Goal: Feedback & Contribution: Contribute content

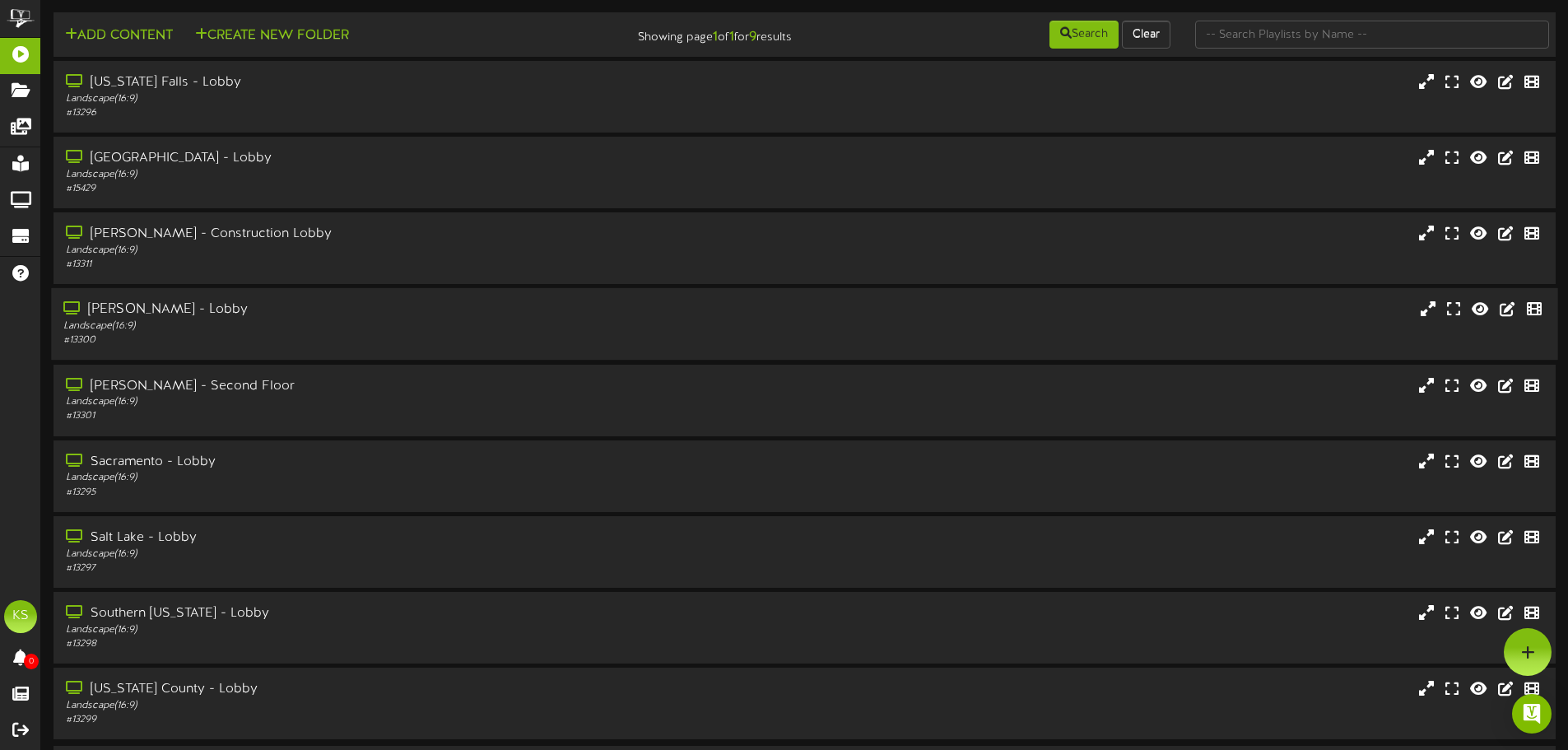
click at [265, 318] on div "[PERSON_NAME] - Lobby" at bounding box center [365, 310] width 604 height 19
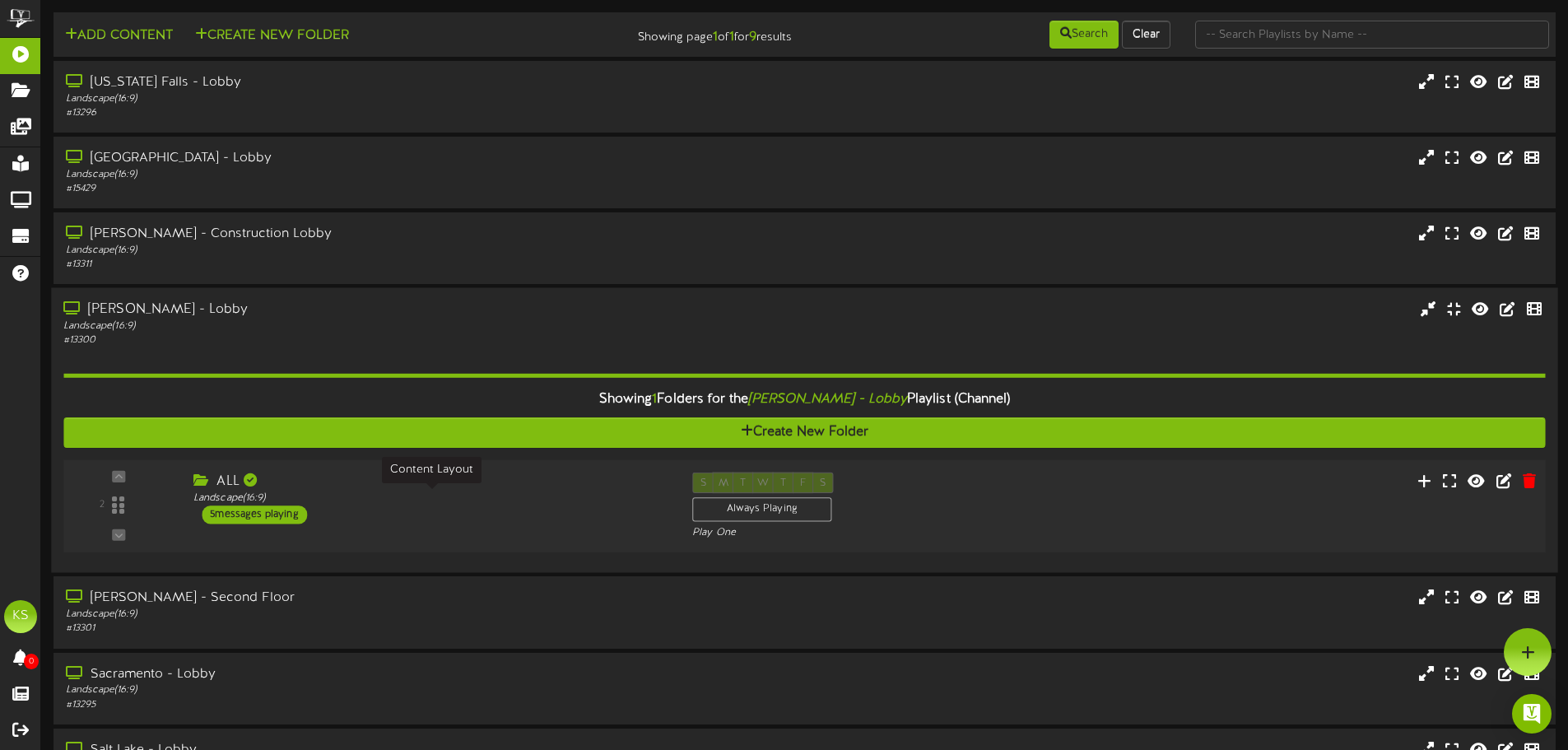
click at [383, 495] on div "Landscape ( 16:9 )" at bounding box center [430, 498] width 474 height 14
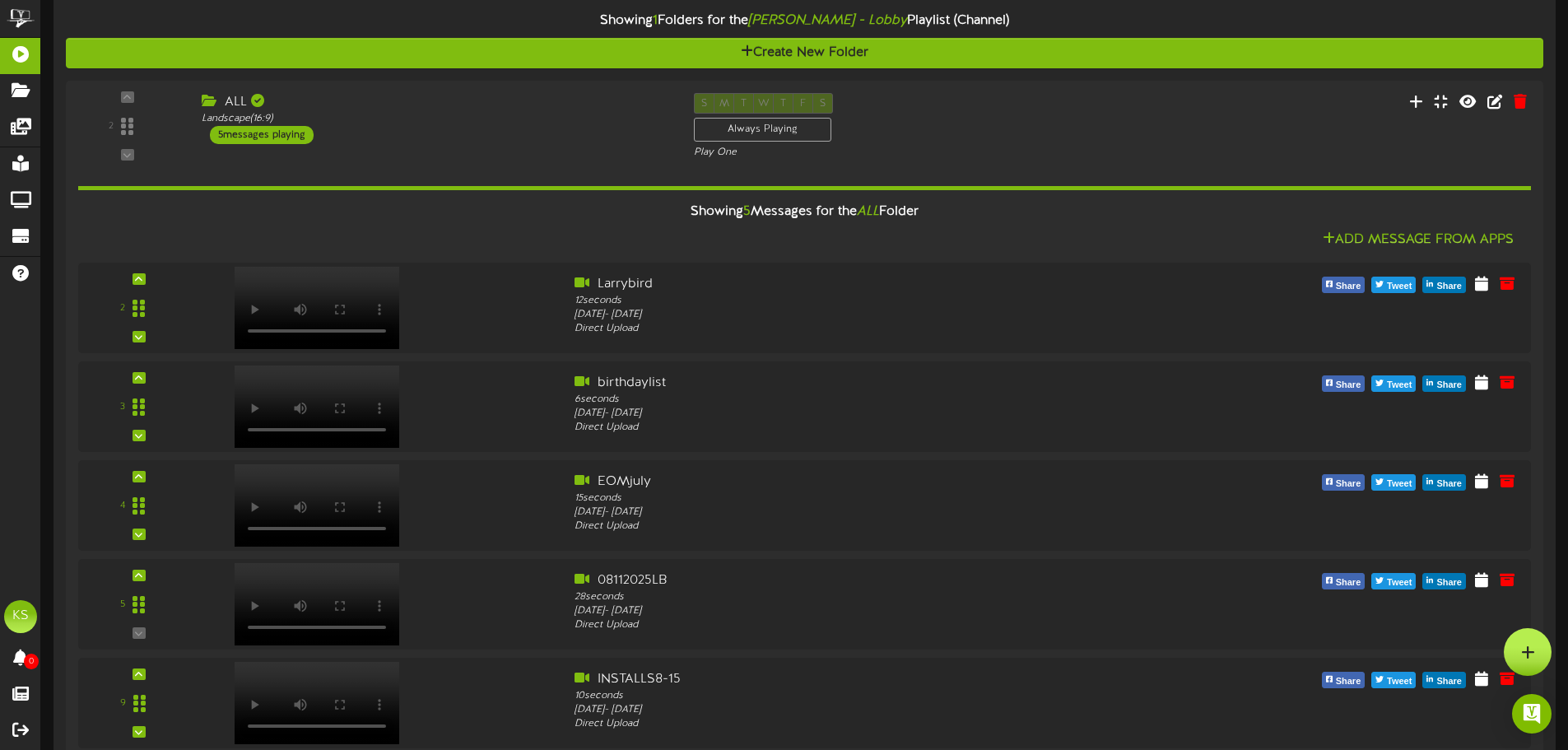
scroll to position [371, 0]
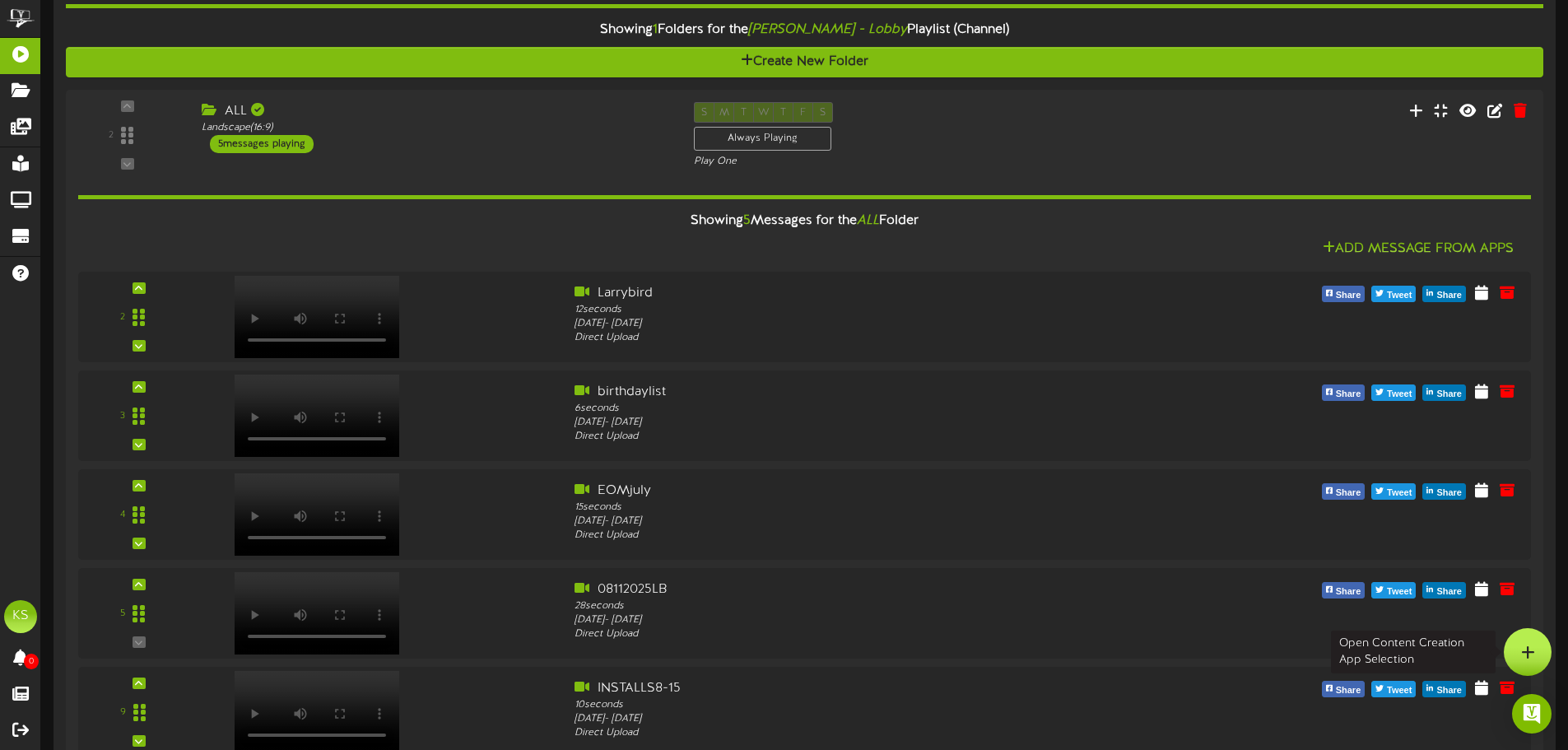
click at [1540, 650] on div at bounding box center [1528, 651] width 48 height 48
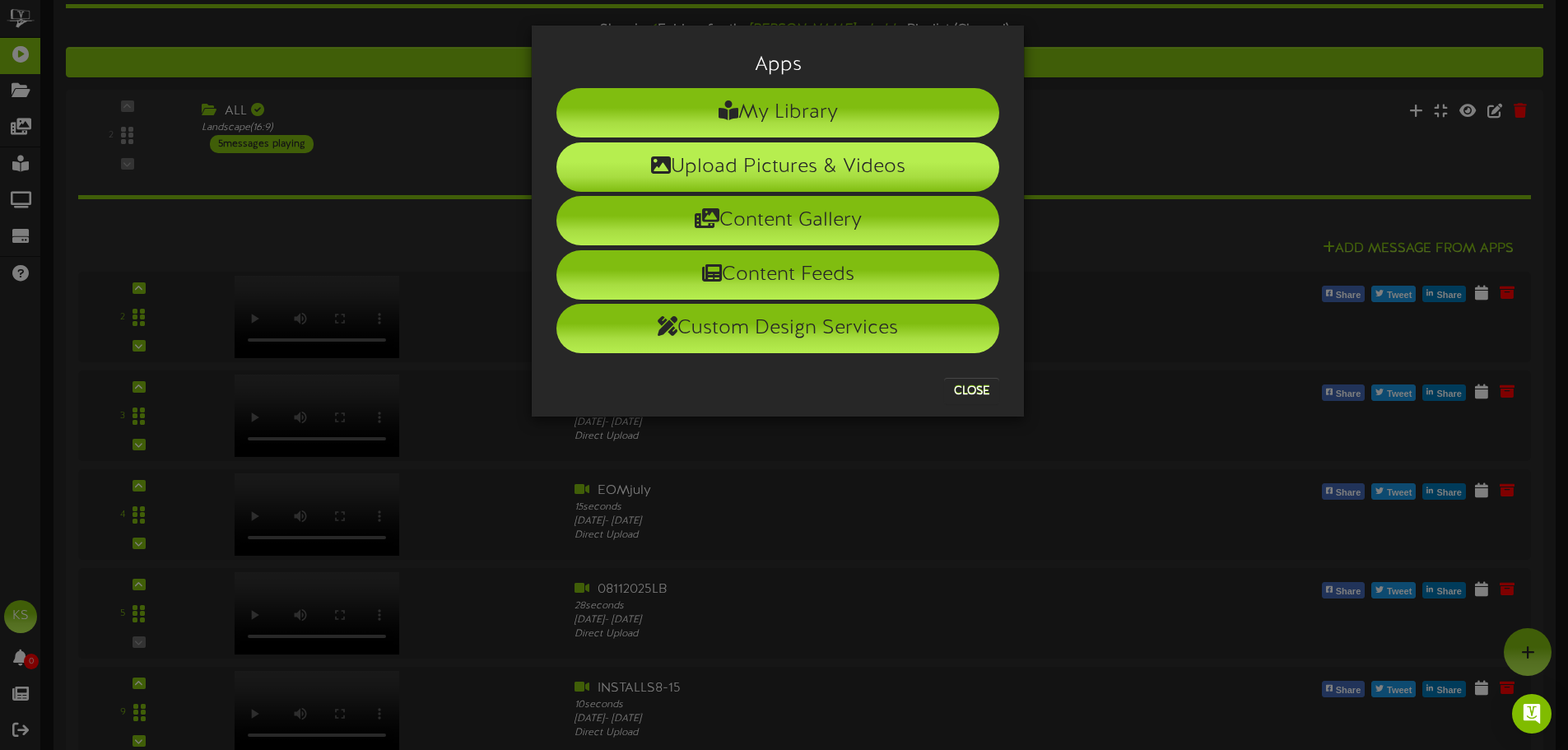
click at [736, 161] on li "Upload Pictures & Videos" at bounding box center [778, 168] width 443 height 50
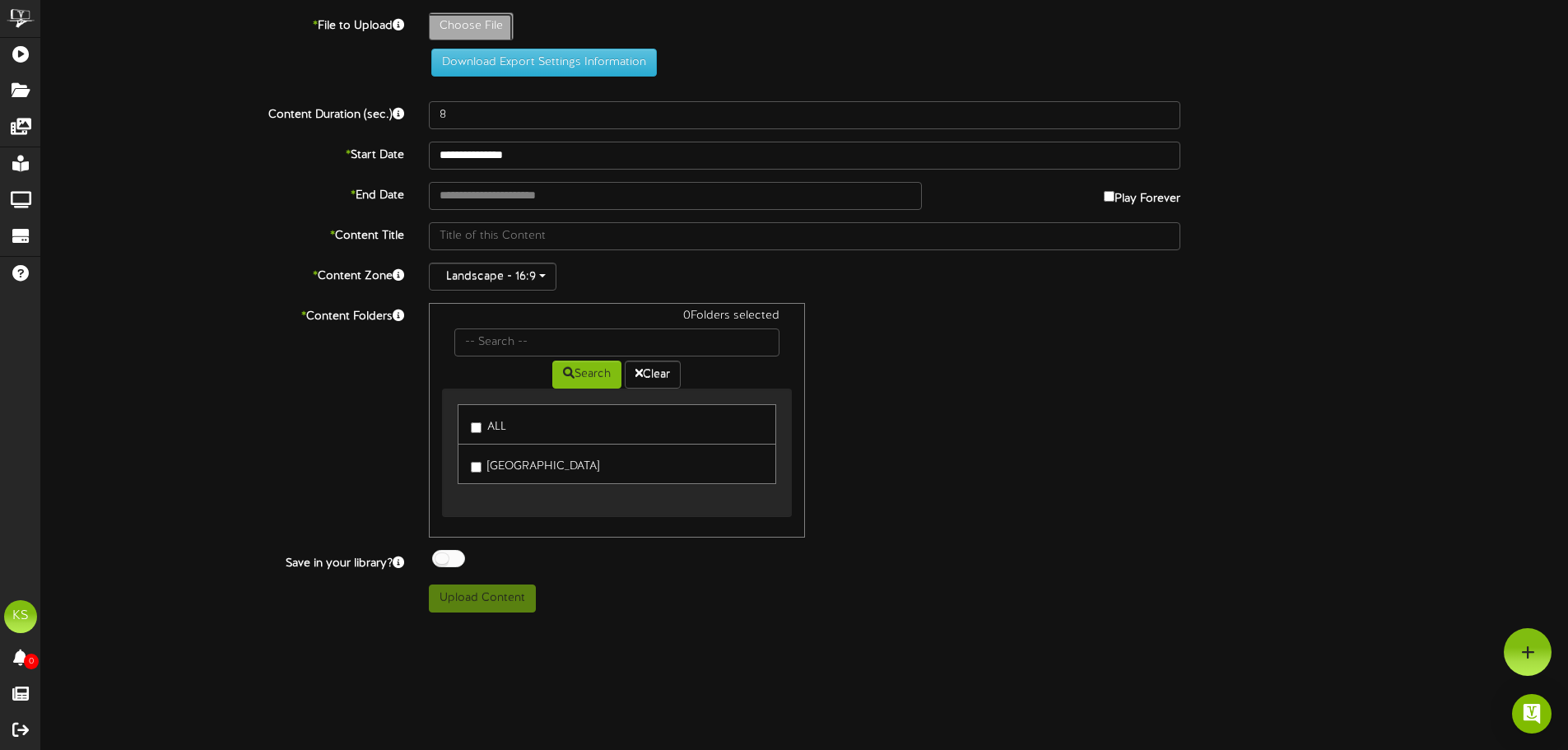
type input "**********"
type input "0818SGLB"
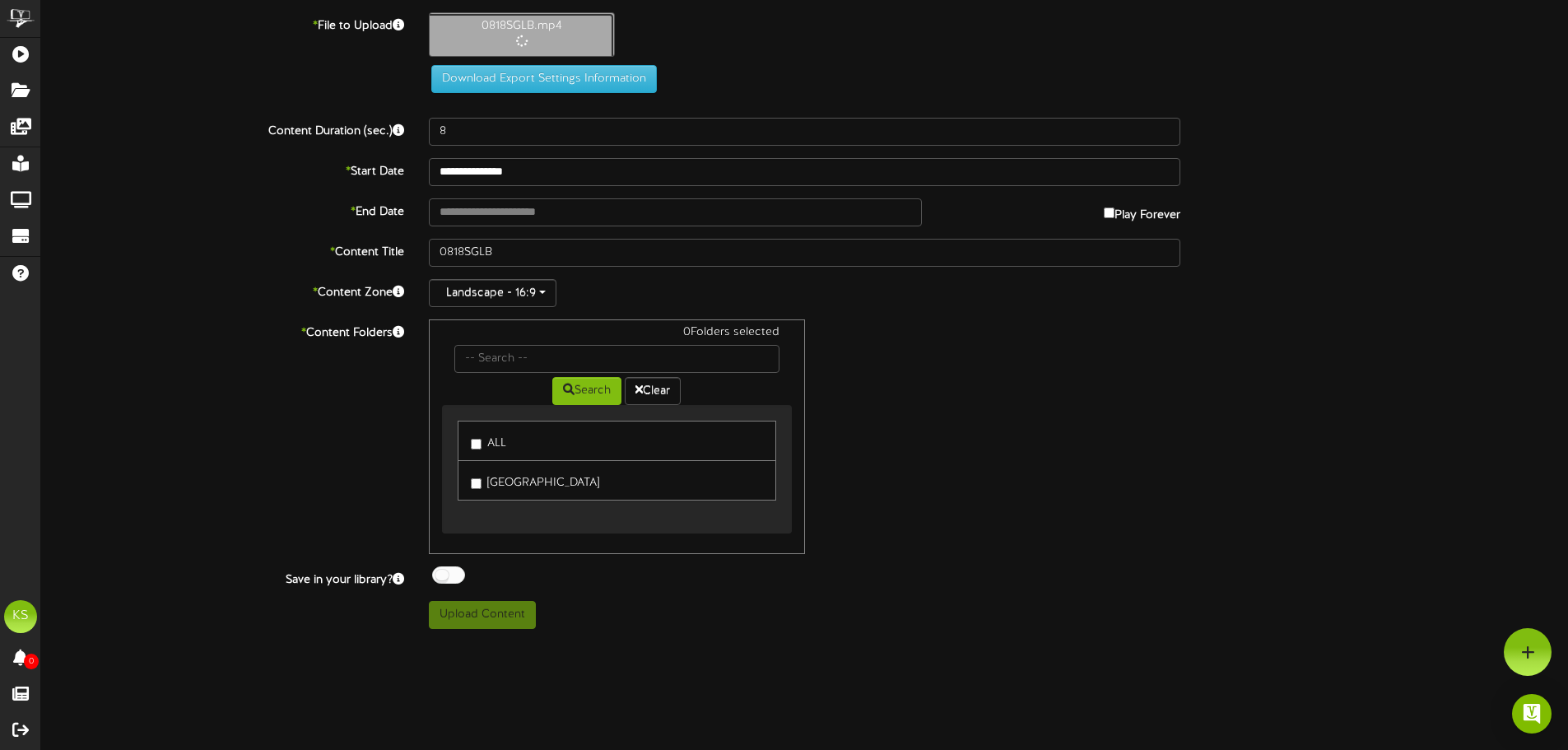
type input "10"
click at [464, 216] on input "text" at bounding box center [676, 212] width 493 height 28
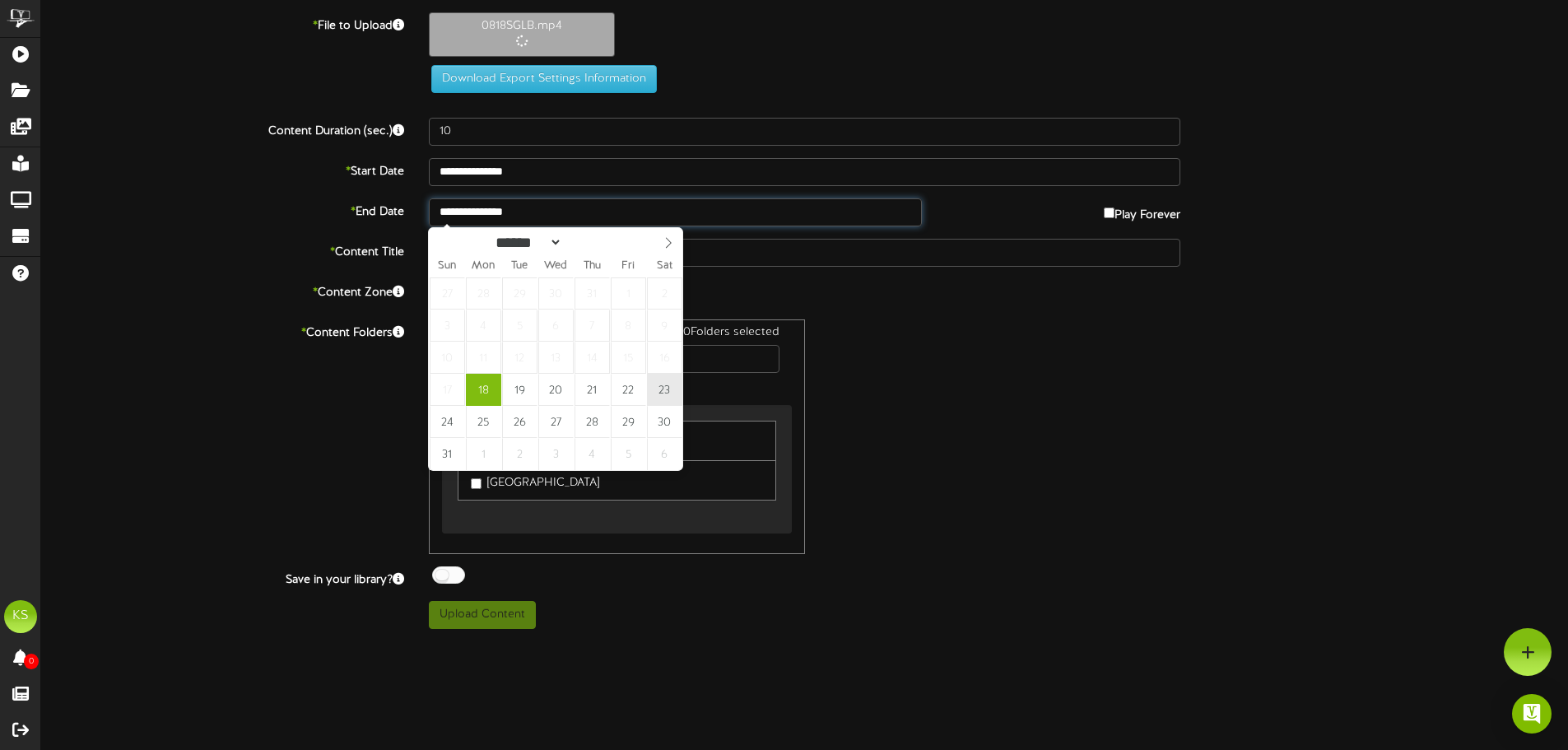
type input "**********"
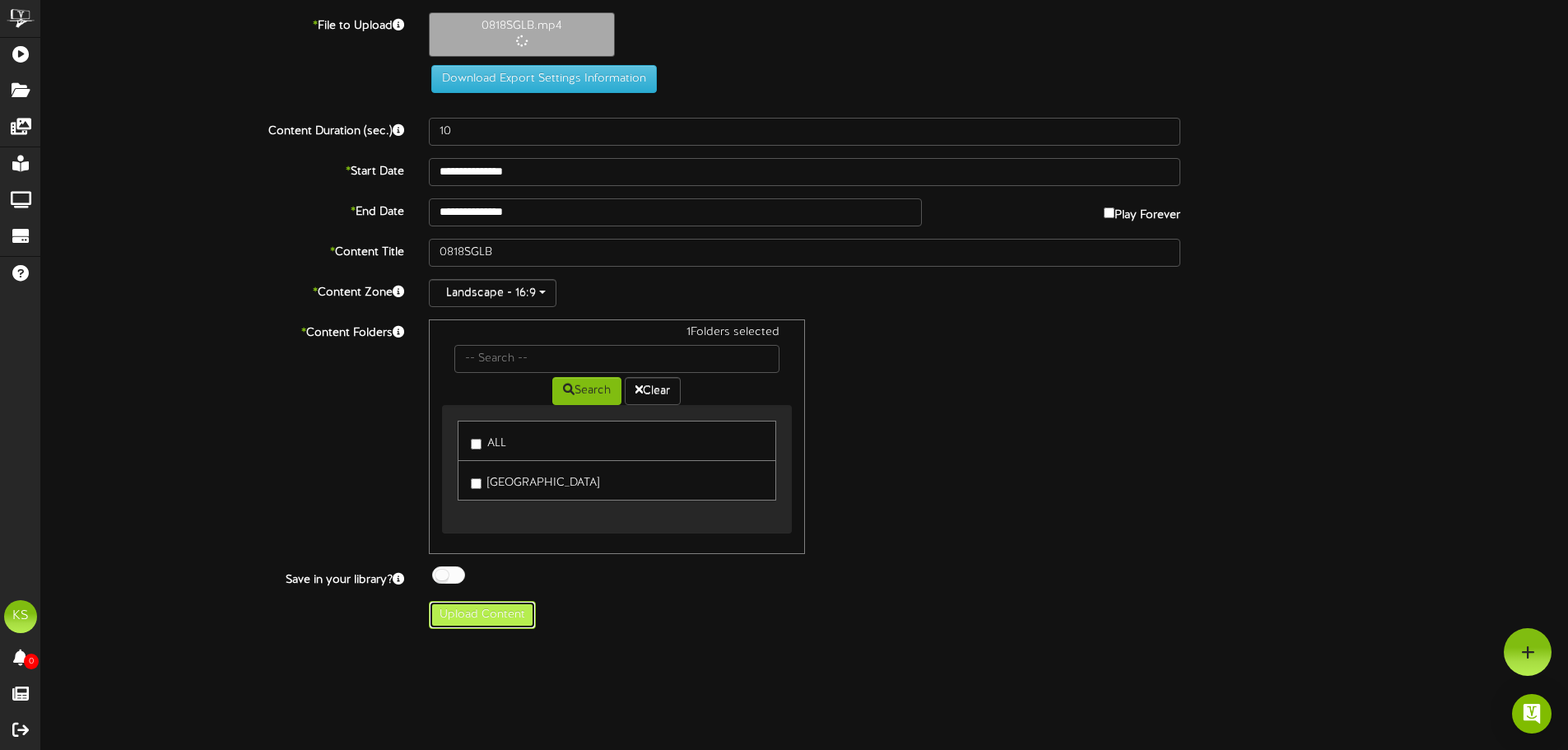
click at [484, 607] on button "Upload Content" at bounding box center [483, 614] width 107 height 28
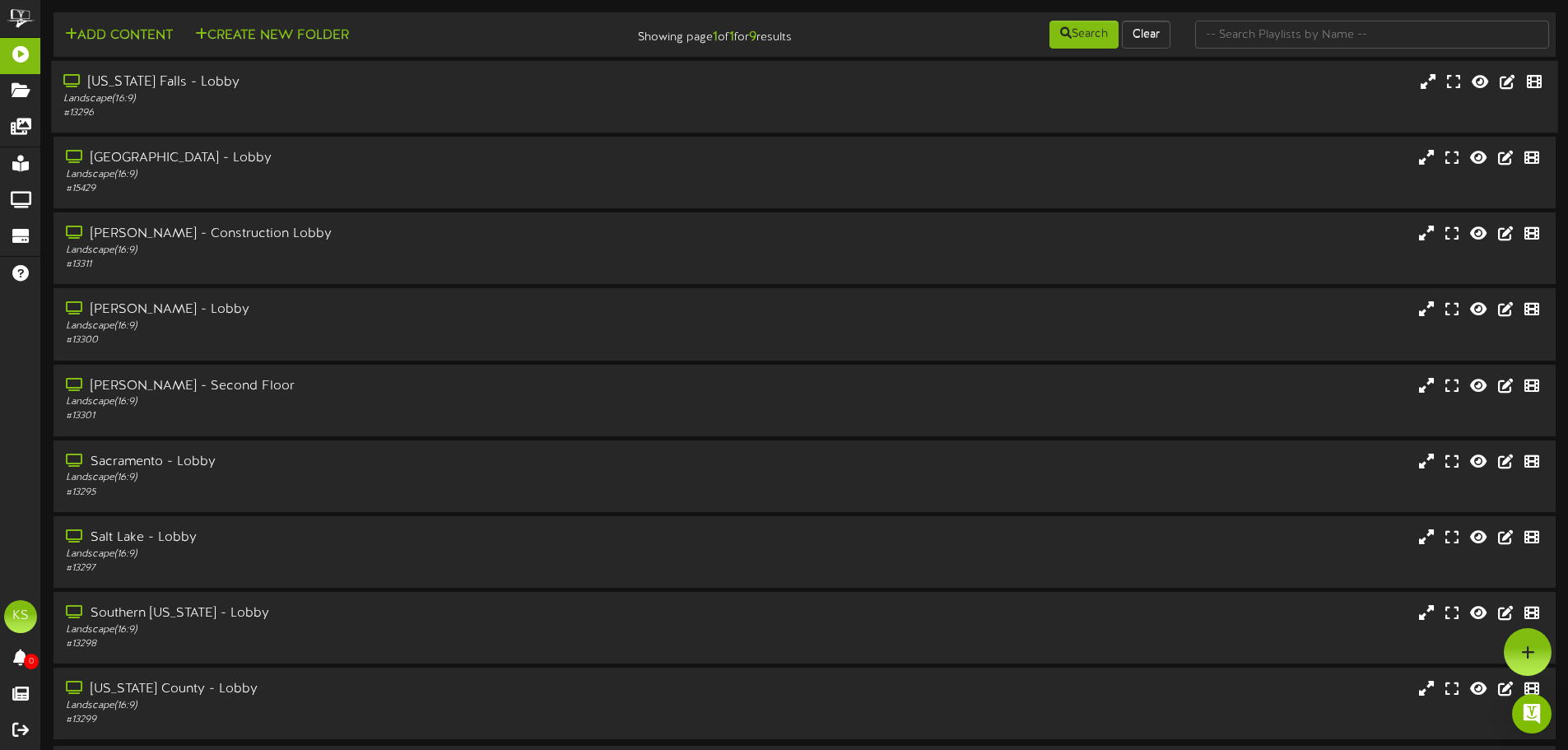
click at [158, 107] on div "# 13296" at bounding box center [365, 113] width 604 height 14
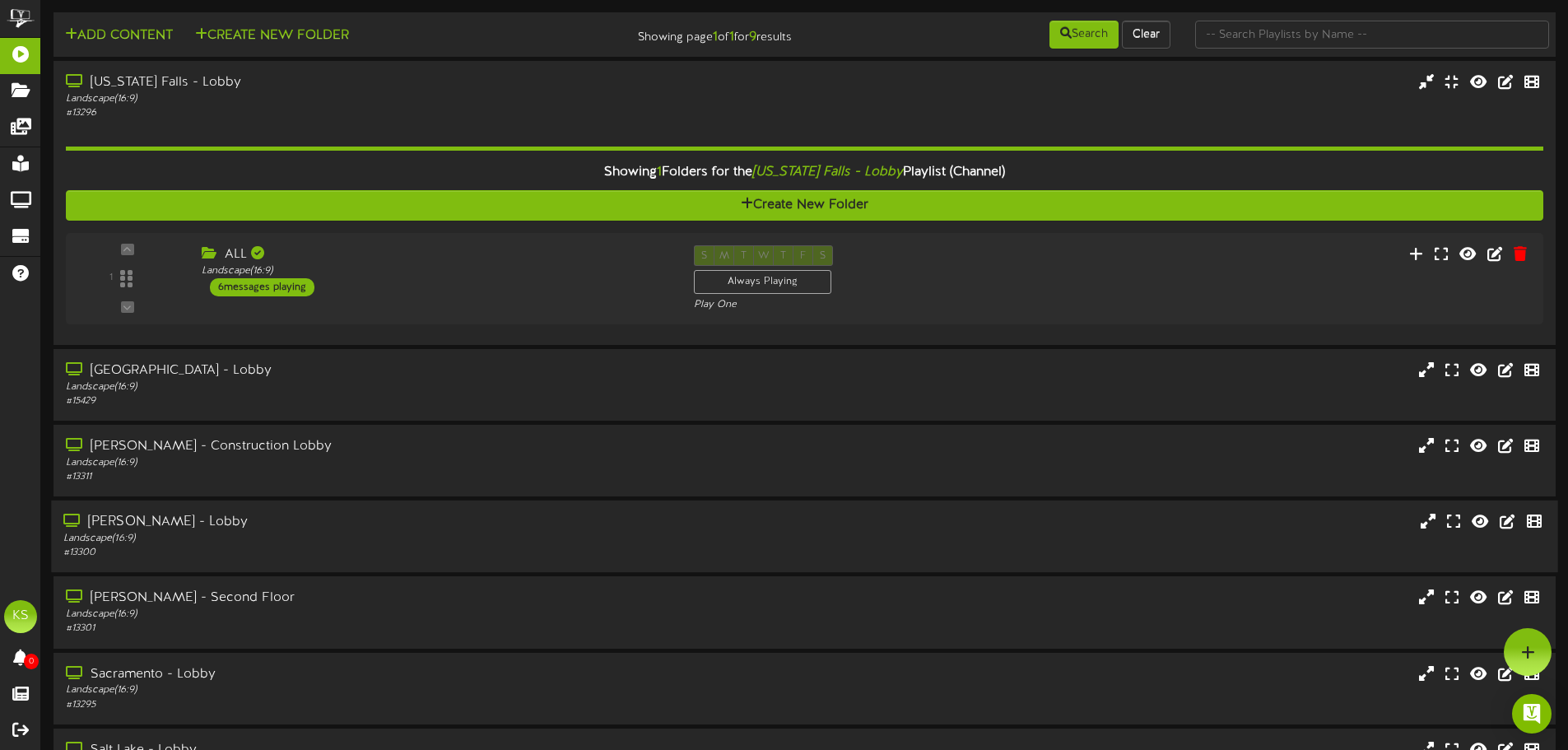
click at [271, 539] on div "Landscape ( 16:9 )" at bounding box center [365, 538] width 604 height 14
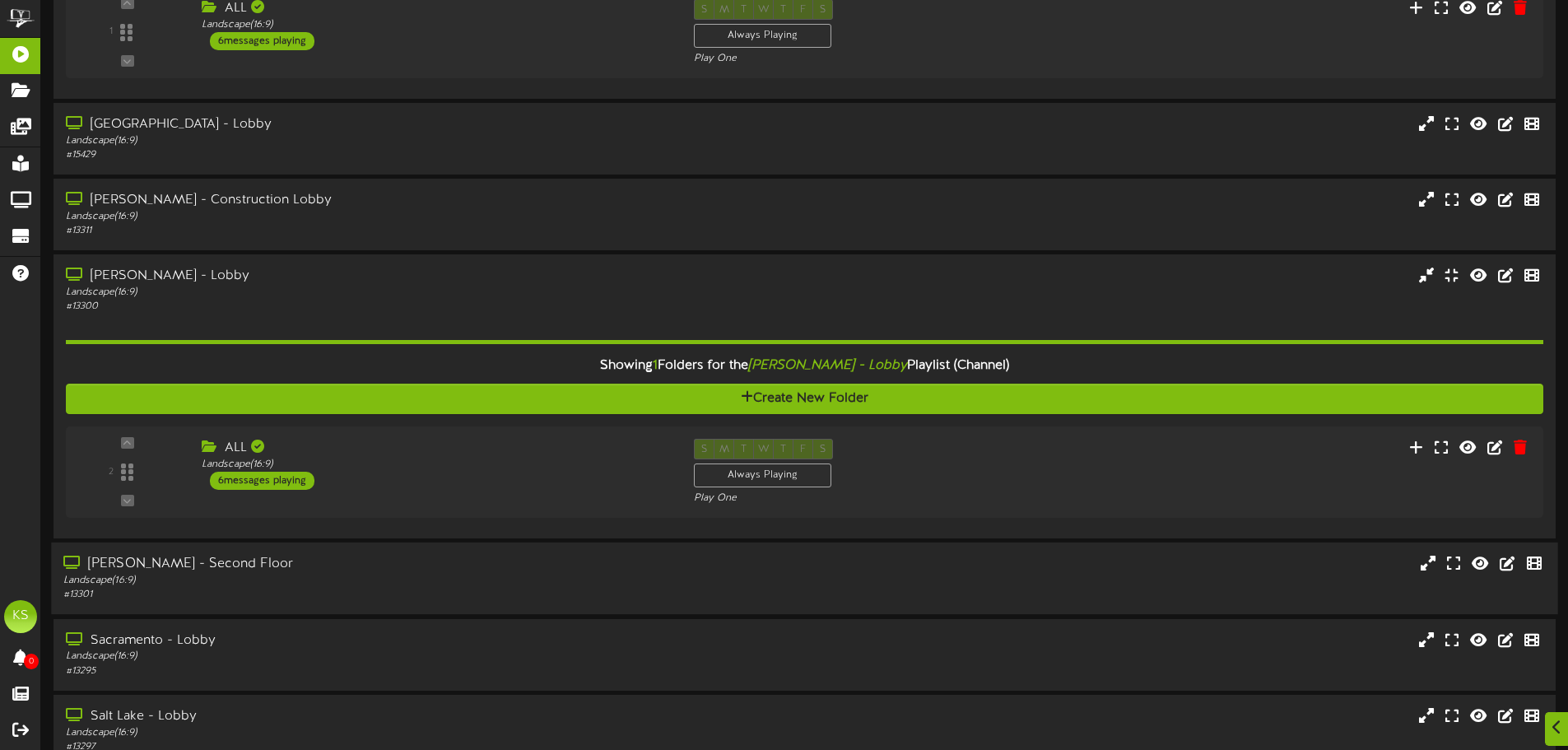
scroll to position [247, 0]
click at [207, 467] on div "Landscape ( 16:9 )" at bounding box center [430, 464] width 474 height 14
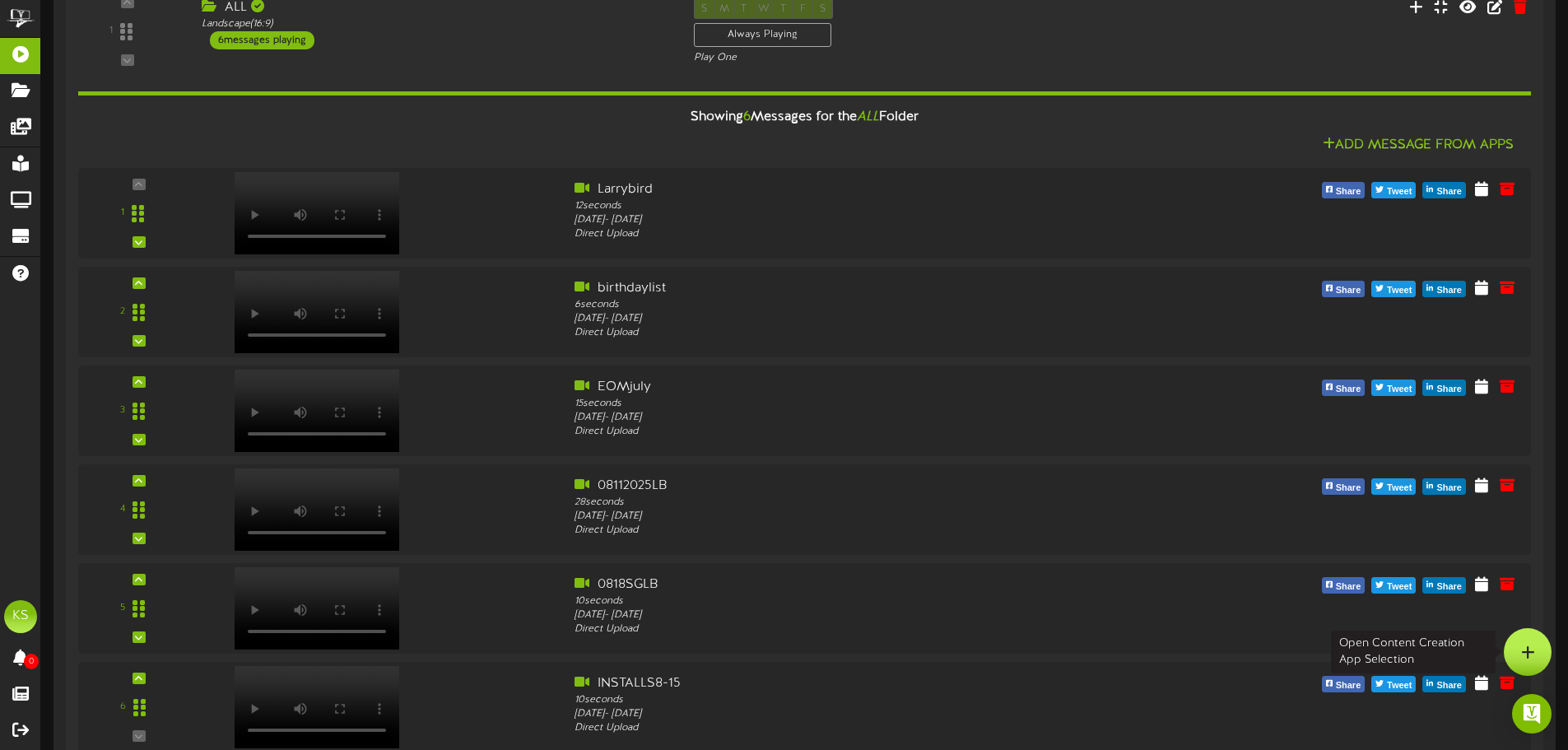
click at [1527, 638] on div at bounding box center [1528, 651] width 48 height 48
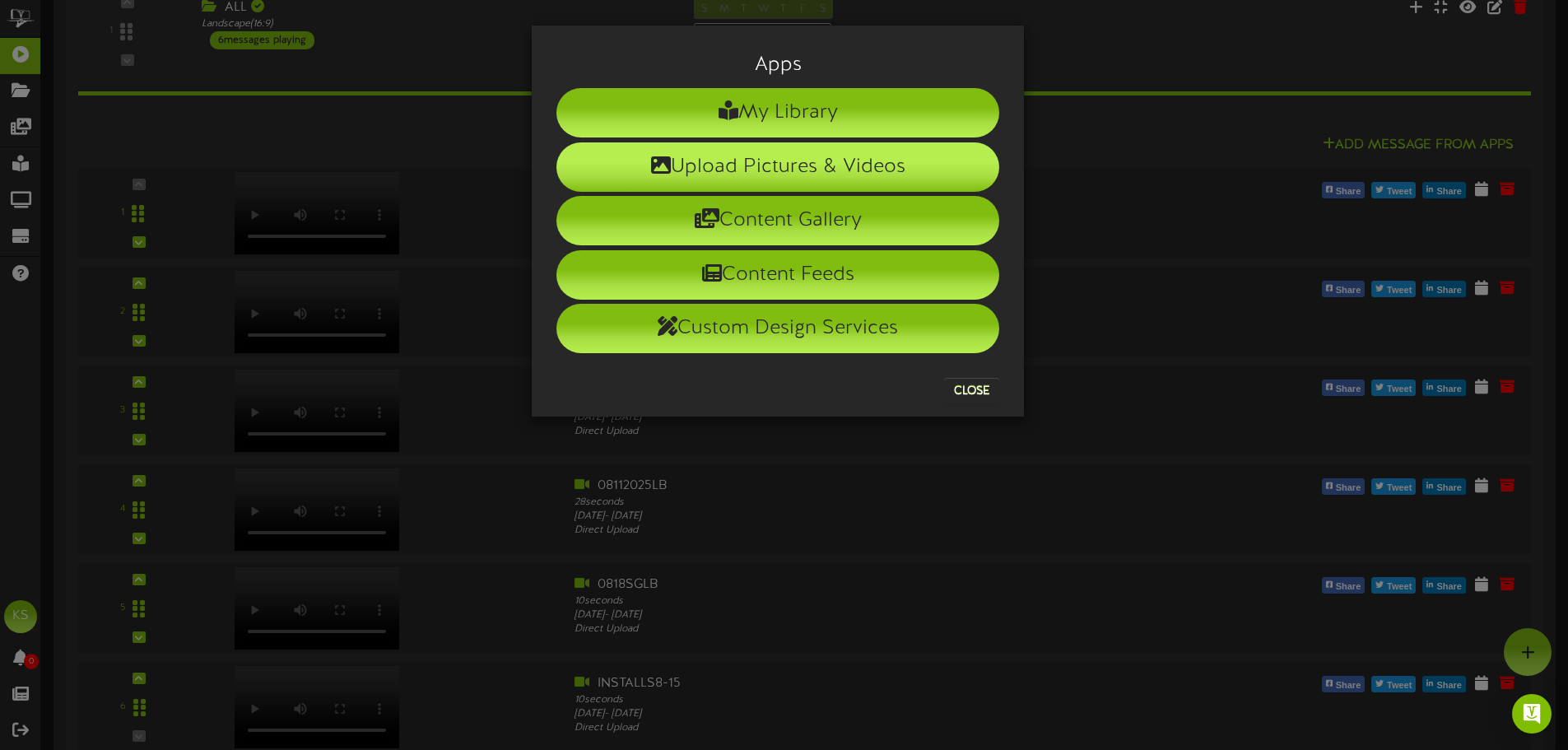
click at [775, 170] on li "Upload Pictures & Videos" at bounding box center [778, 168] width 443 height 50
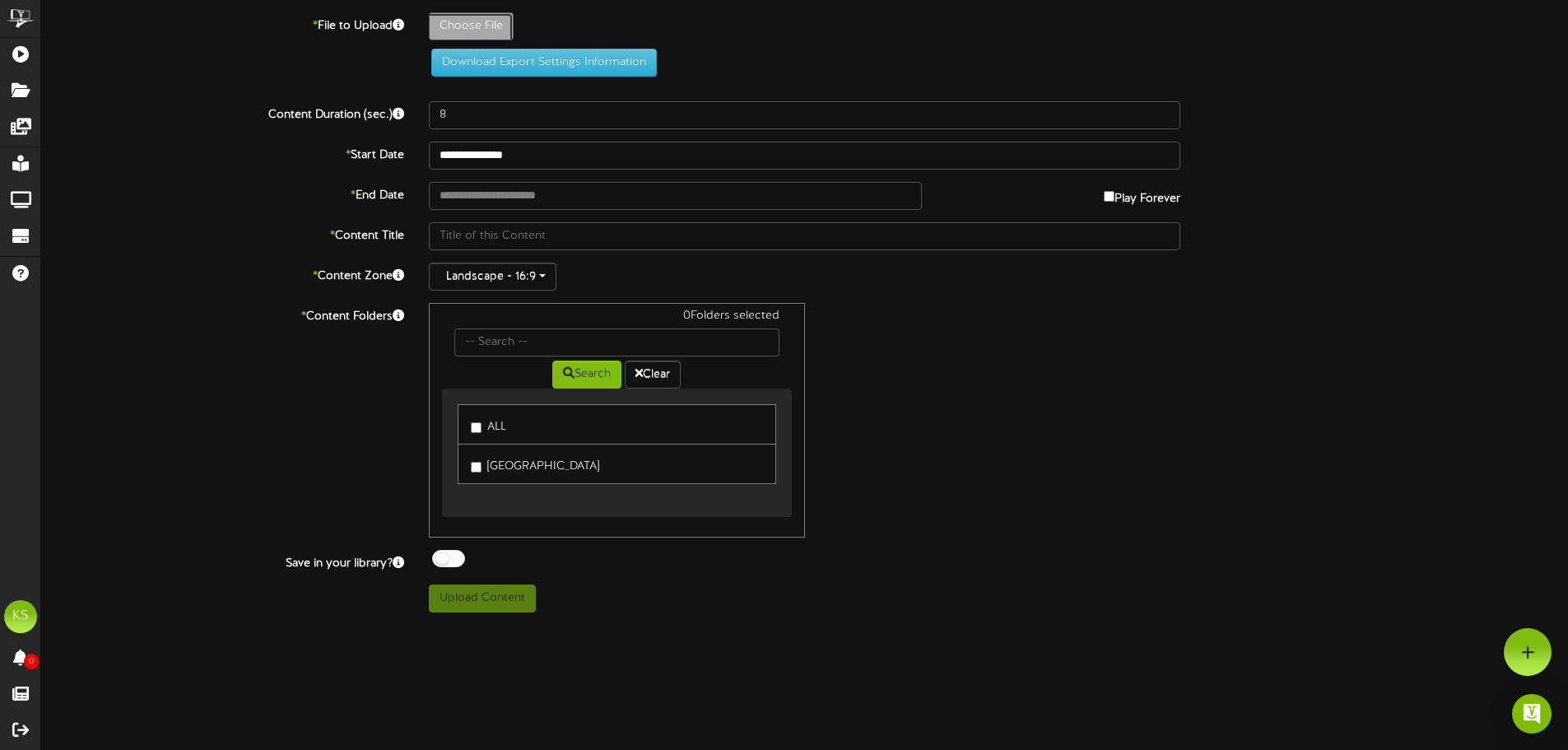
type input "**********"
type input "LB0818251"
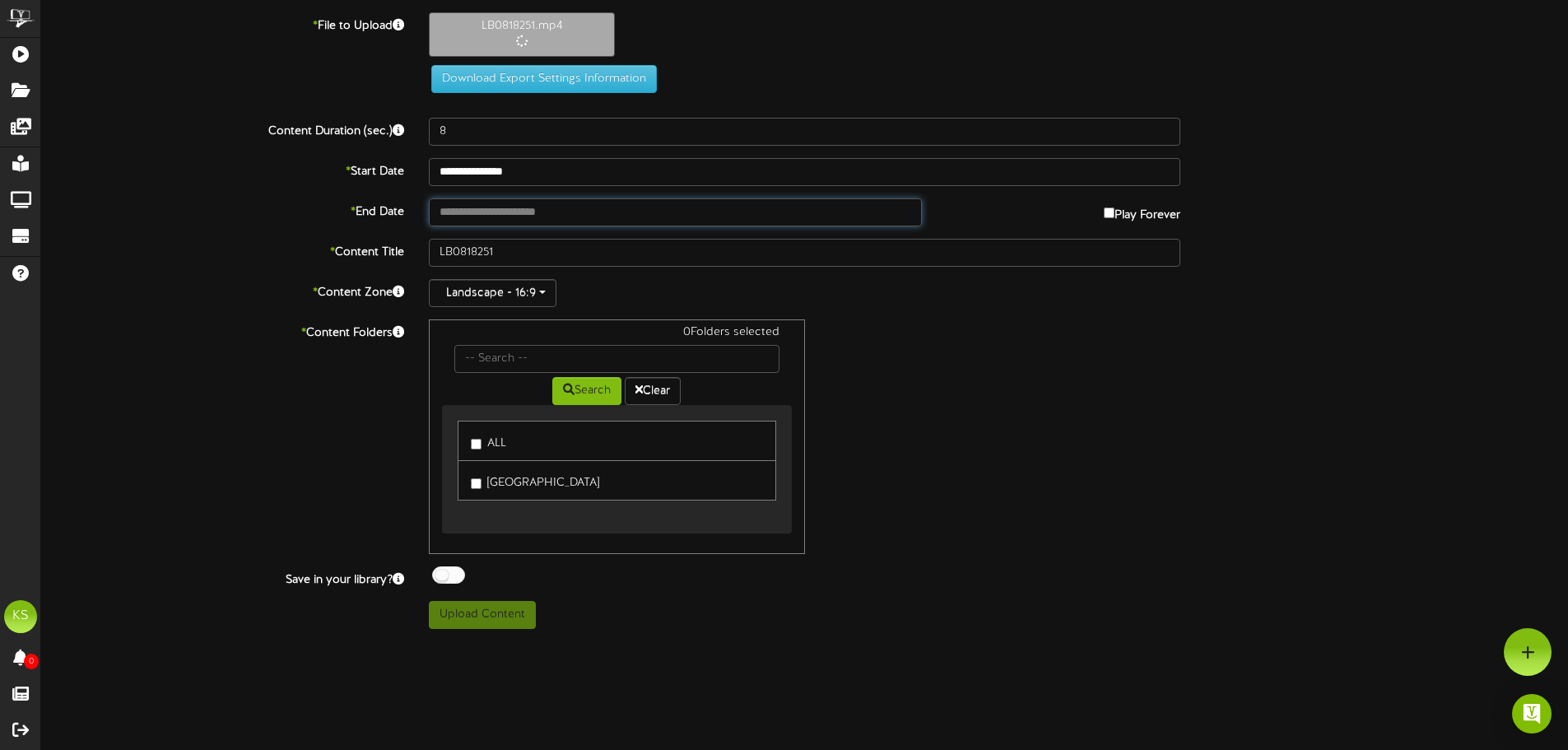
type input "29"
click at [478, 215] on input "text" at bounding box center [676, 212] width 493 height 28
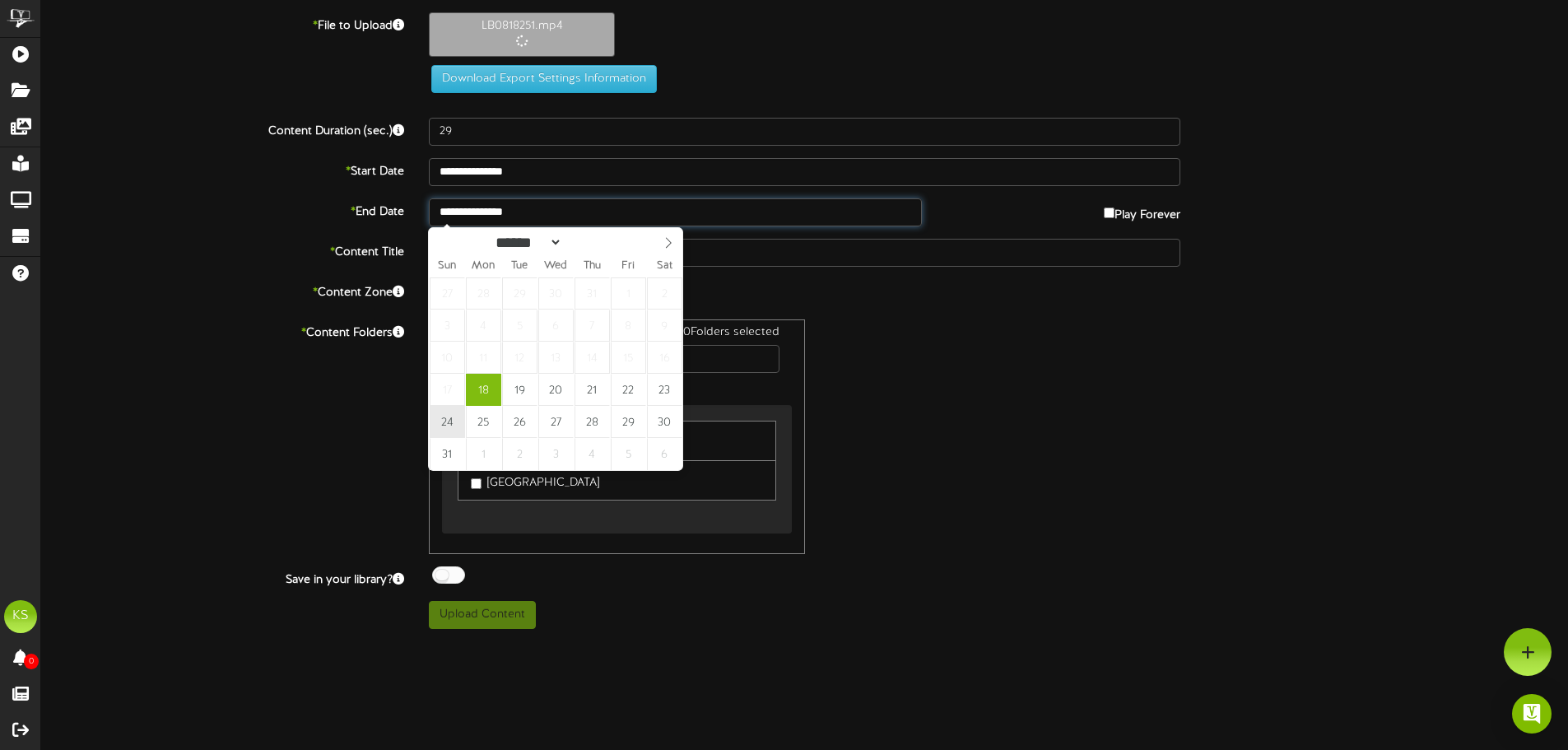
type input "**********"
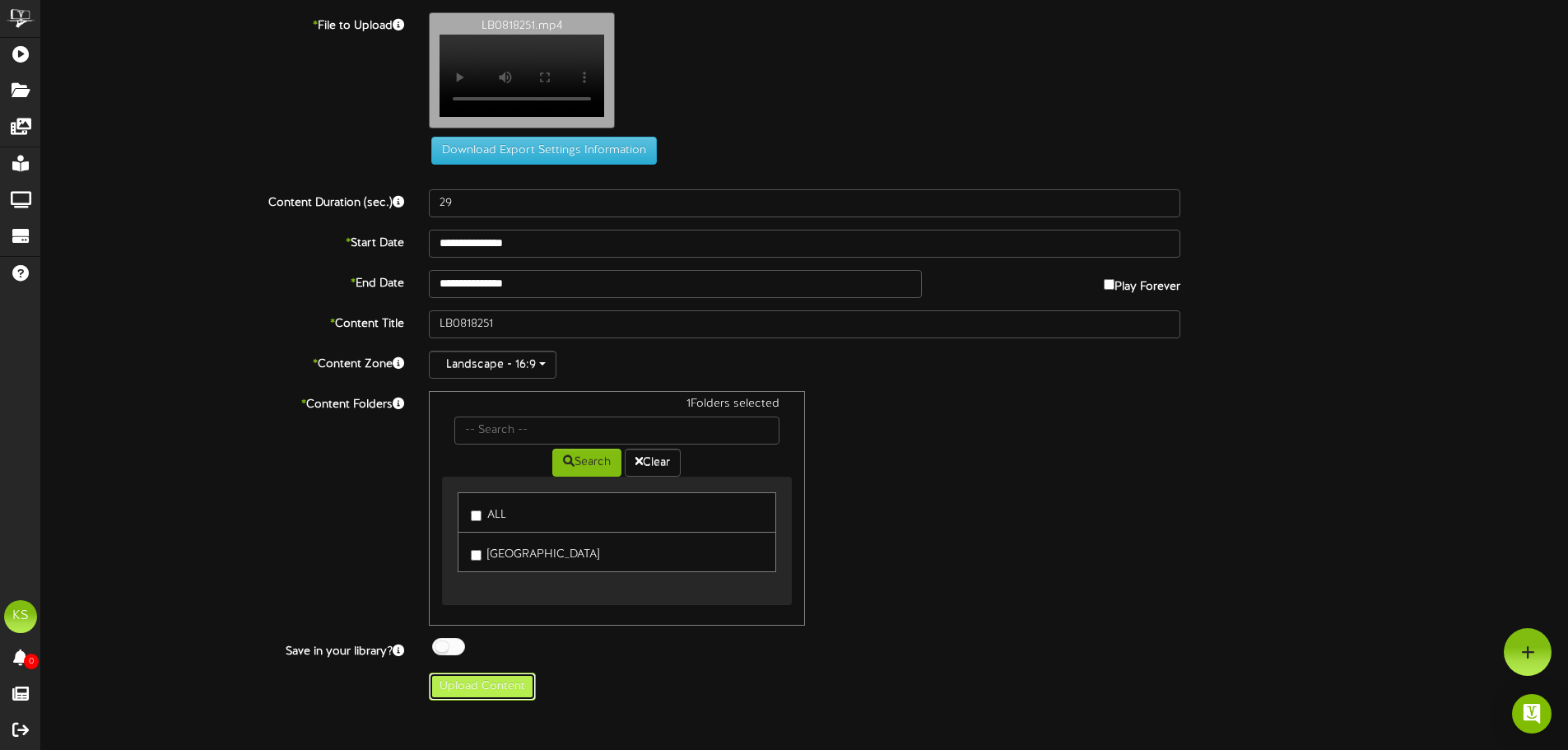
click at [511, 691] on button "Upload Content" at bounding box center [483, 686] width 107 height 28
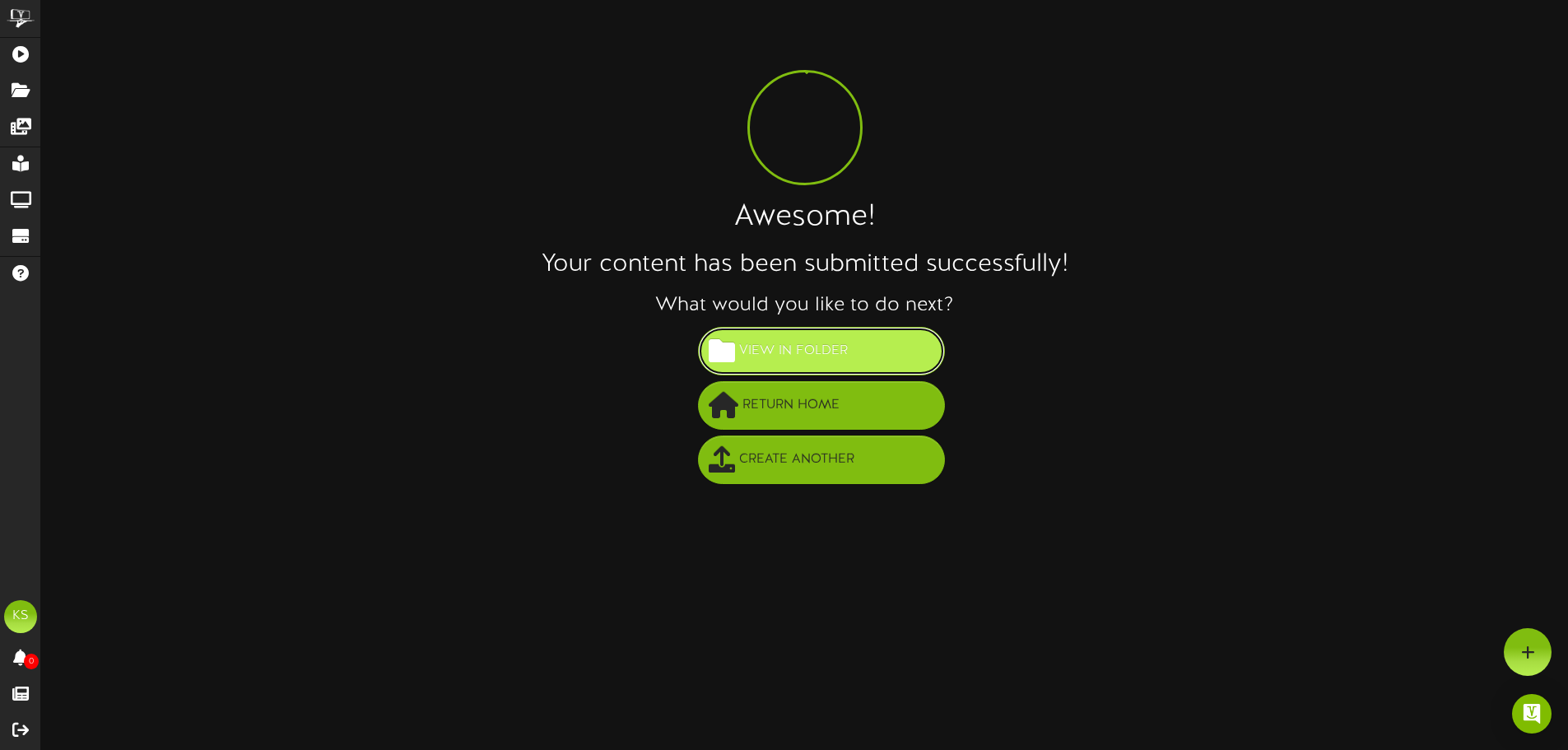
click at [829, 347] on span "View in Folder" at bounding box center [794, 351] width 117 height 27
